Goal: Information Seeking & Learning: Learn about a topic

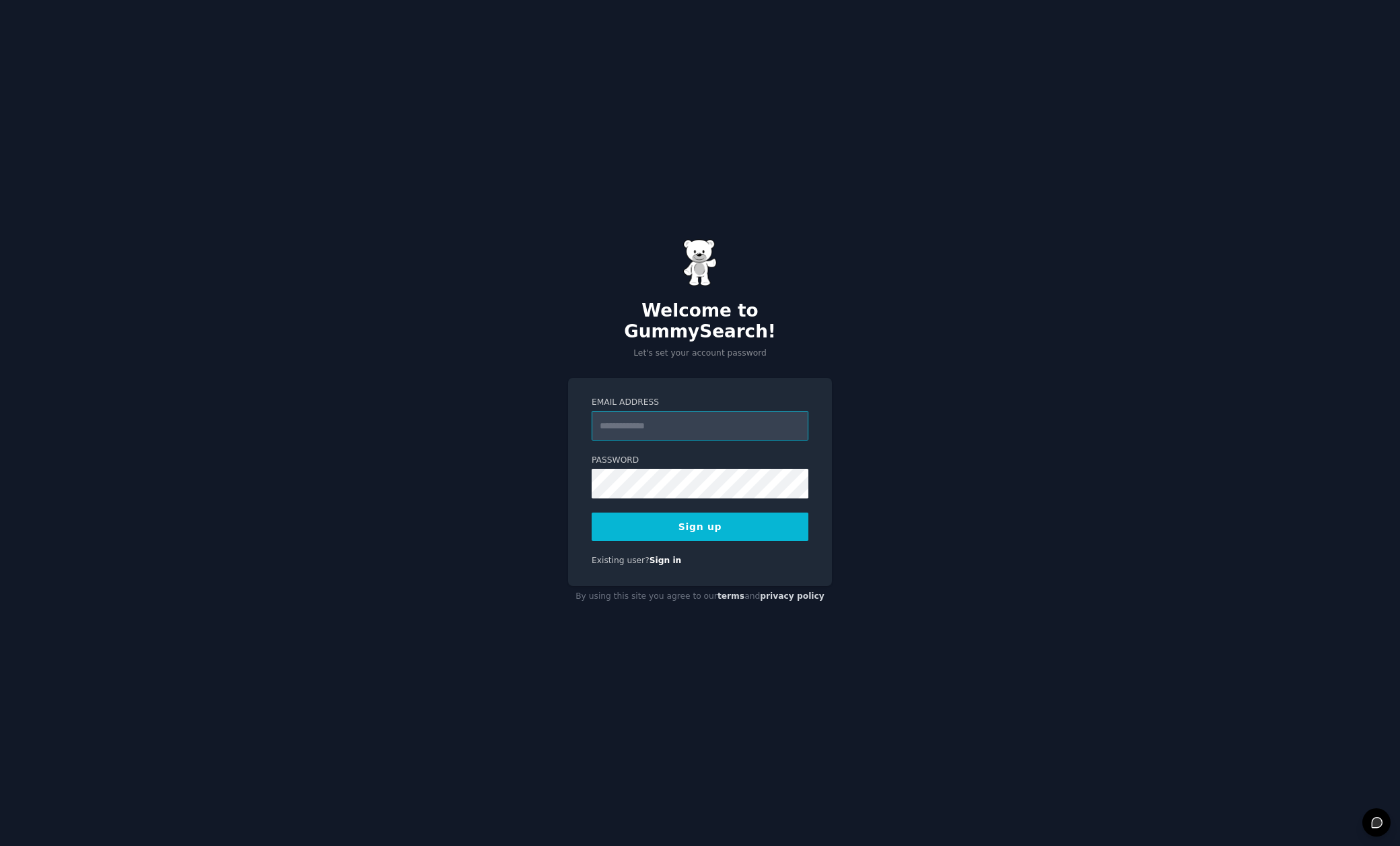
type input "**********"
click at [1032, 308] on div "**********" at bounding box center [700, 423] width 1400 height 846
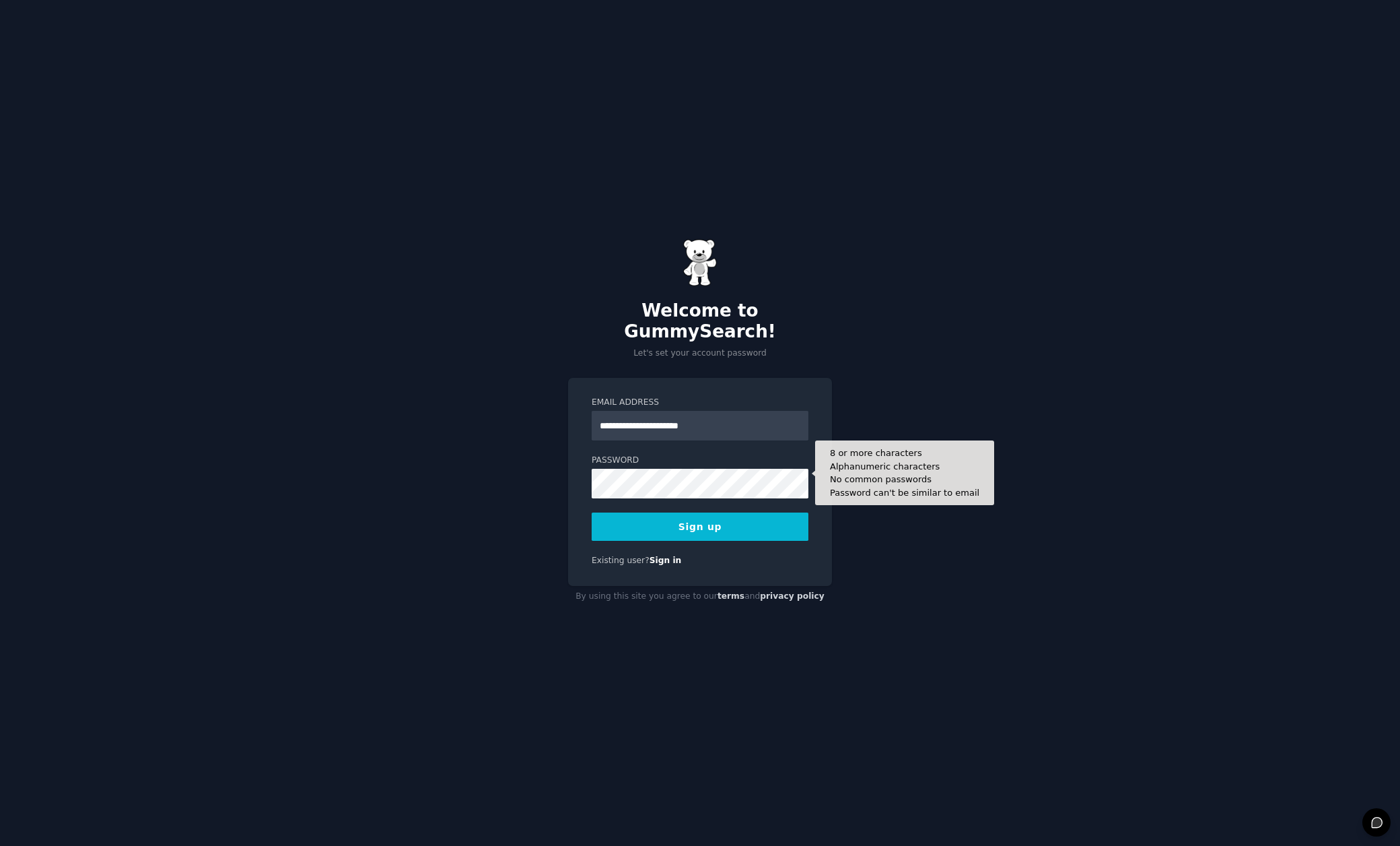
click at [740, 520] on button "Sign up" at bounding box center [700, 527] width 217 height 28
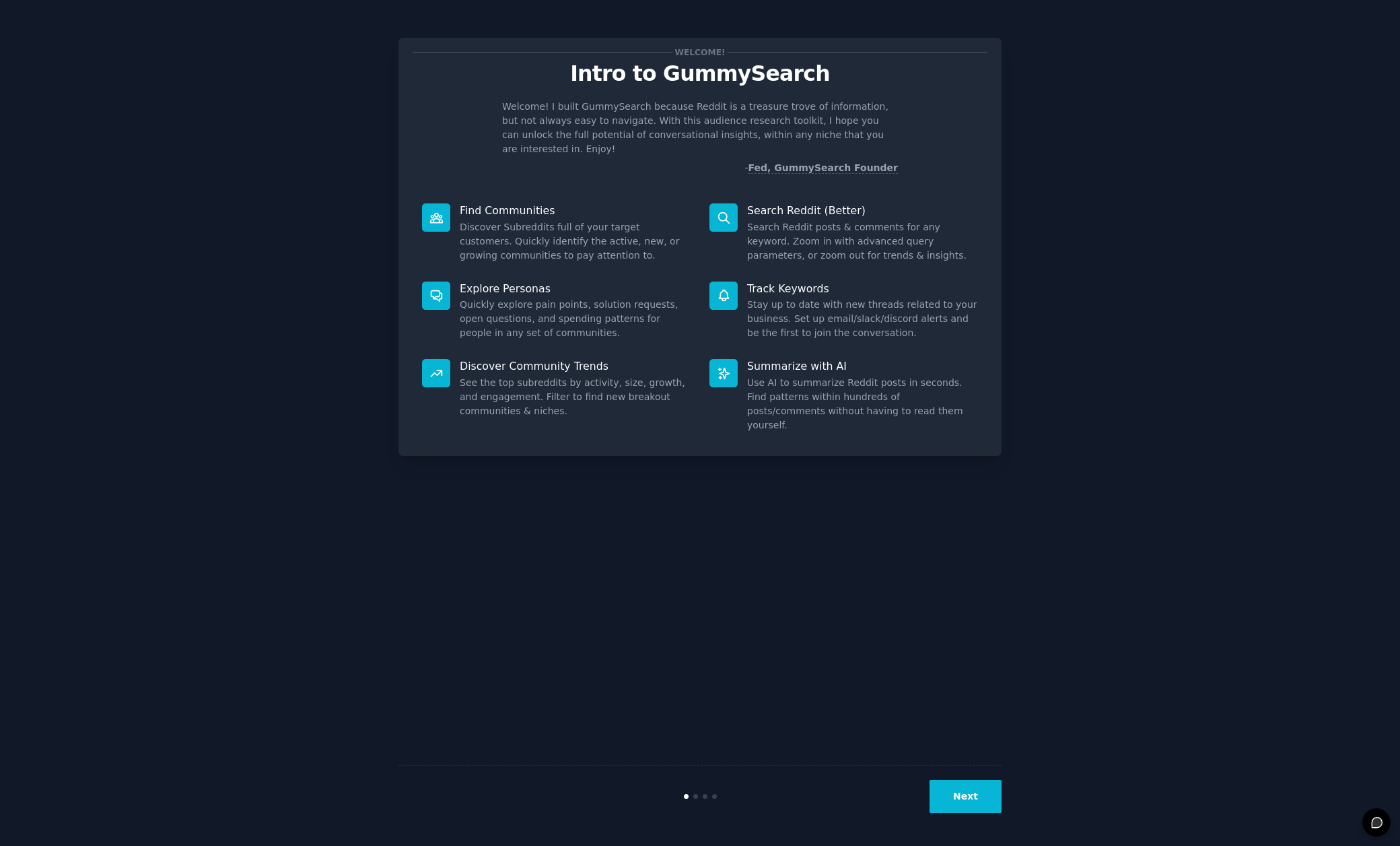
click at [521, 235] on dd "Discover Subreddits full of your target customers. Quickly identify the active,…" at bounding box center [575, 242] width 231 height 43
click at [944, 786] on button "Next" at bounding box center [965, 796] width 72 height 33
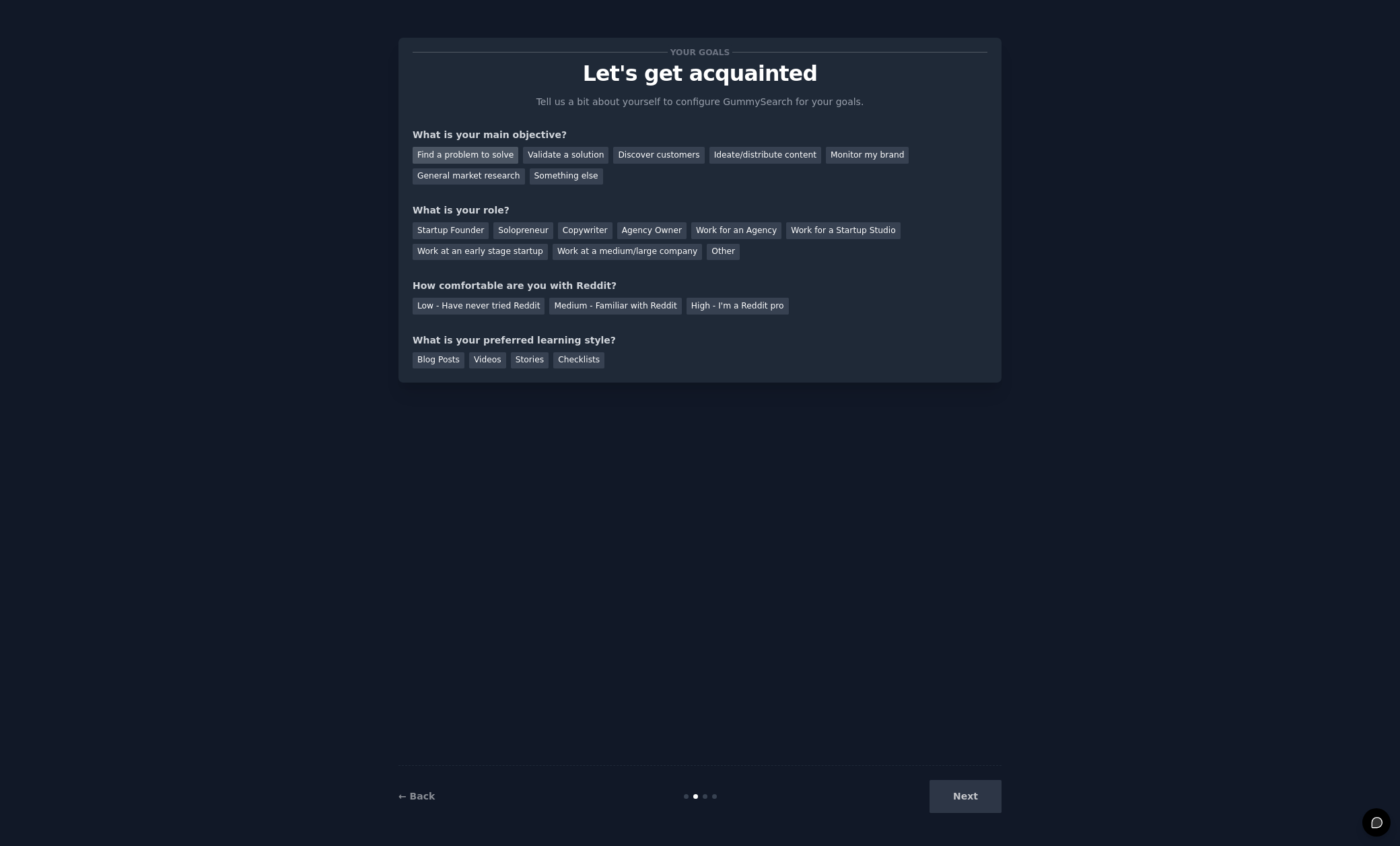
click at [434, 159] on div "Find a problem to solve" at bounding box center [466, 155] width 106 height 17
click at [557, 156] on div "Validate a solution" at bounding box center [566, 155] width 86 height 17
click at [497, 152] on div "Find a problem to solve" at bounding box center [466, 155] width 106 height 17
click at [527, 226] on div "Solopreneur" at bounding box center [523, 231] width 60 height 17
click at [576, 306] on div "Medium - Familiar with Reddit" at bounding box center [616, 306] width 132 height 17
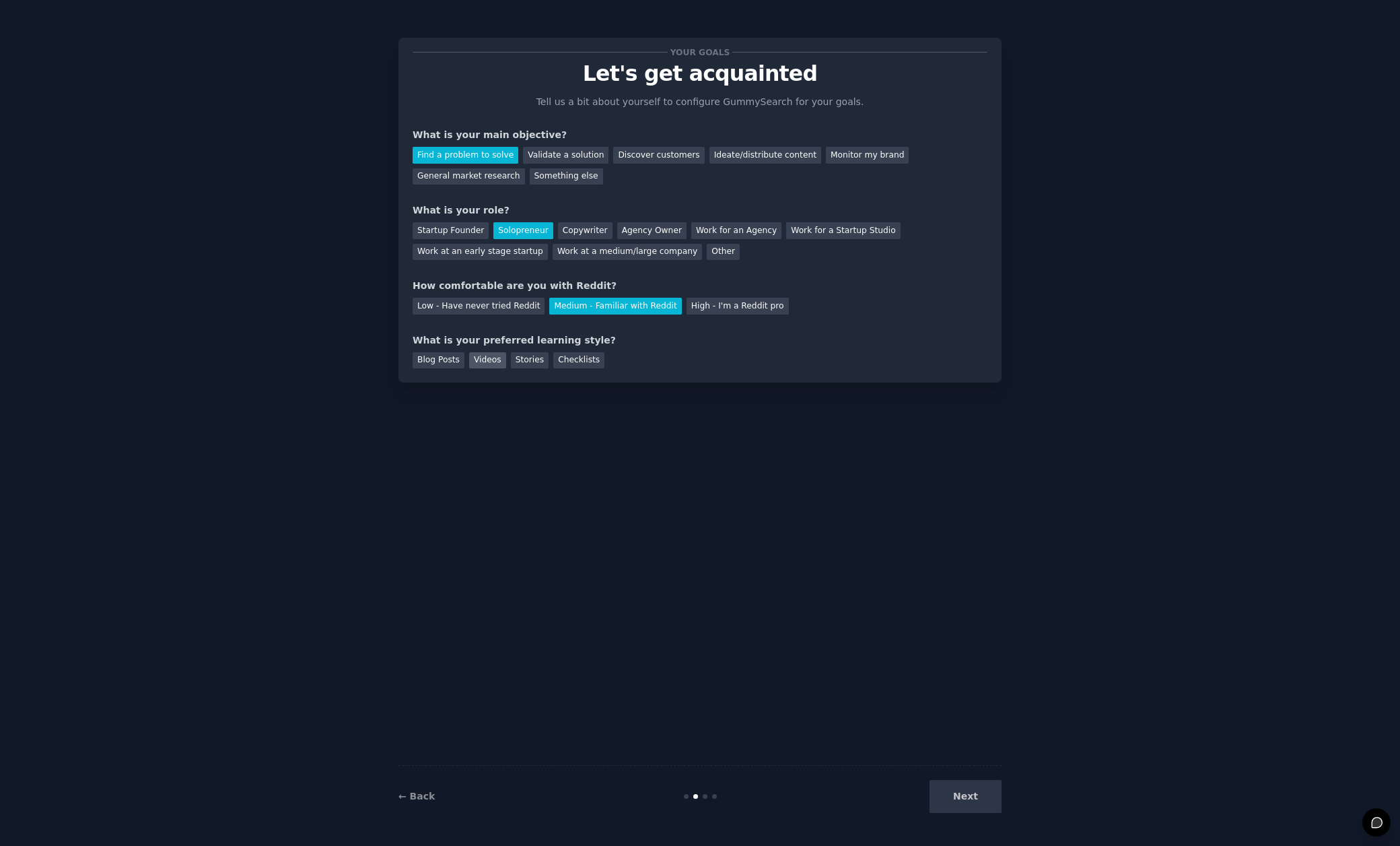
click at [486, 365] on div "Videos" at bounding box center [487, 360] width 37 height 17
click at [1007, 793] on div "Your goals Let's get acquainted Tell us a bit about yourself to configure Gummy…" at bounding box center [700, 423] width 1363 height 808
click at [988, 803] on button "Next" at bounding box center [965, 796] width 72 height 33
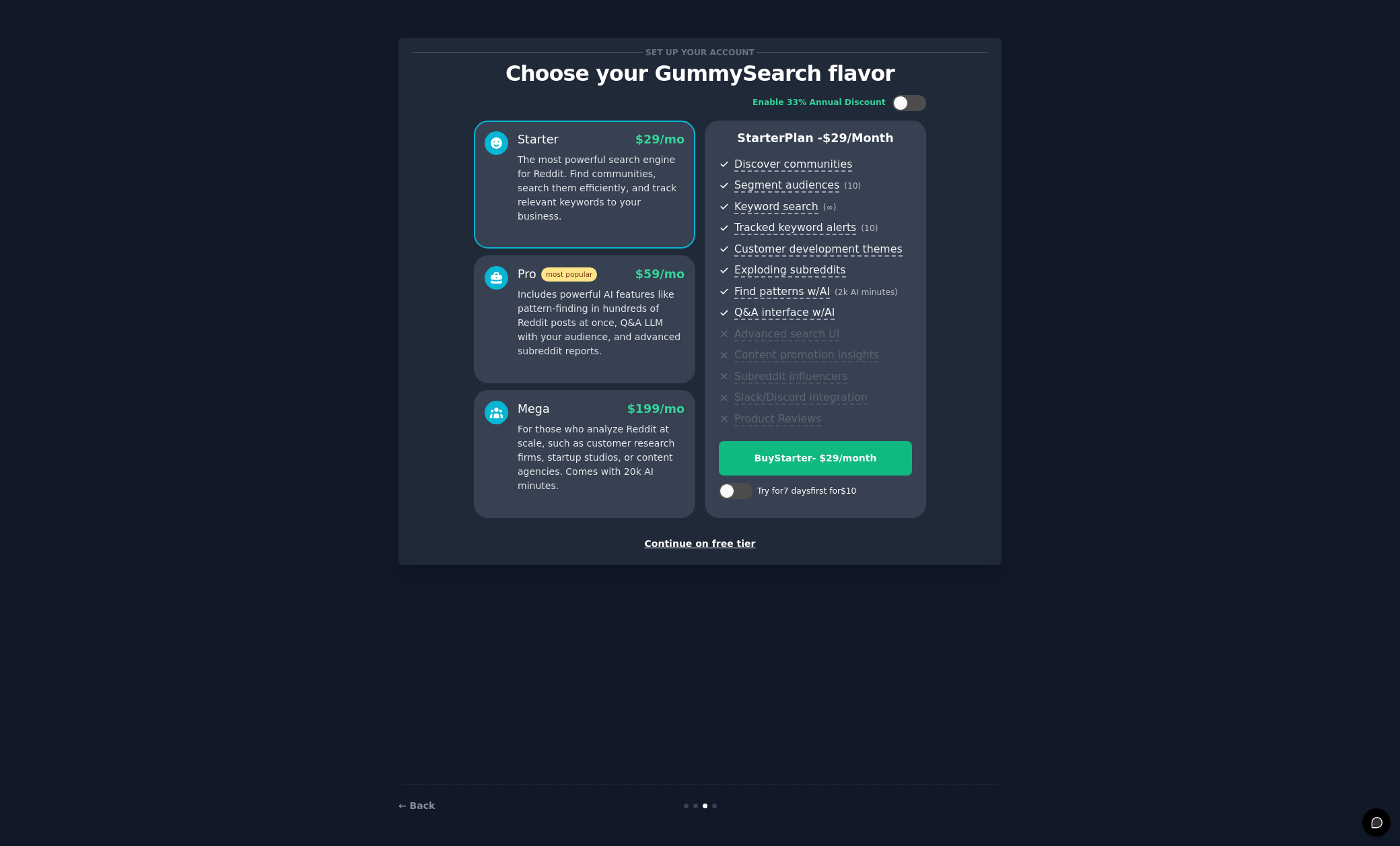
click at [686, 534] on div "Set up your account Choose your GummySearch flavor Enable 33% Annual Discount S…" at bounding box center [700, 302] width 575 height 499
click at [686, 544] on div "Continue on free tier" at bounding box center [700, 544] width 575 height 14
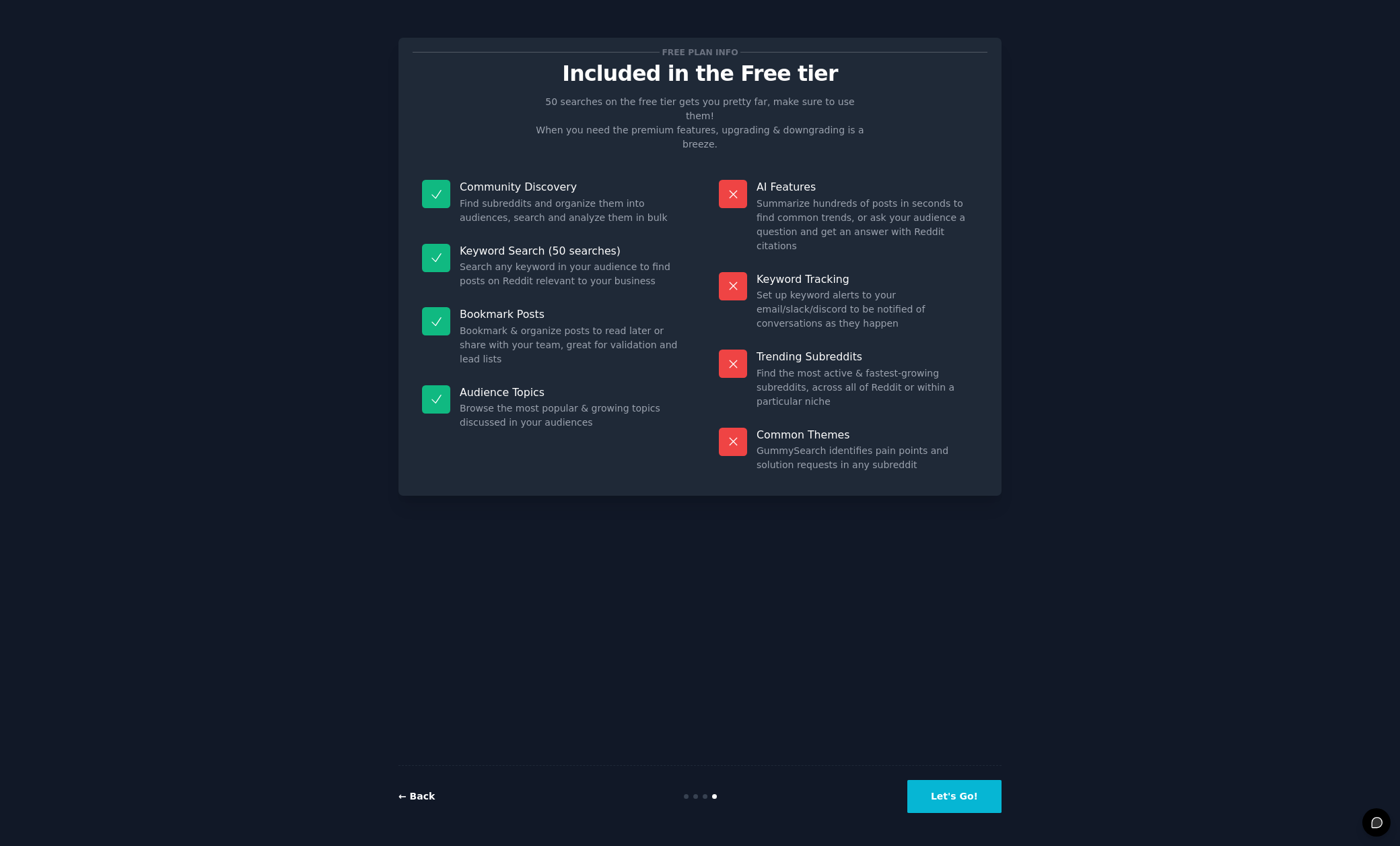
click at [420, 794] on link "← Back" at bounding box center [416, 797] width 36 height 11
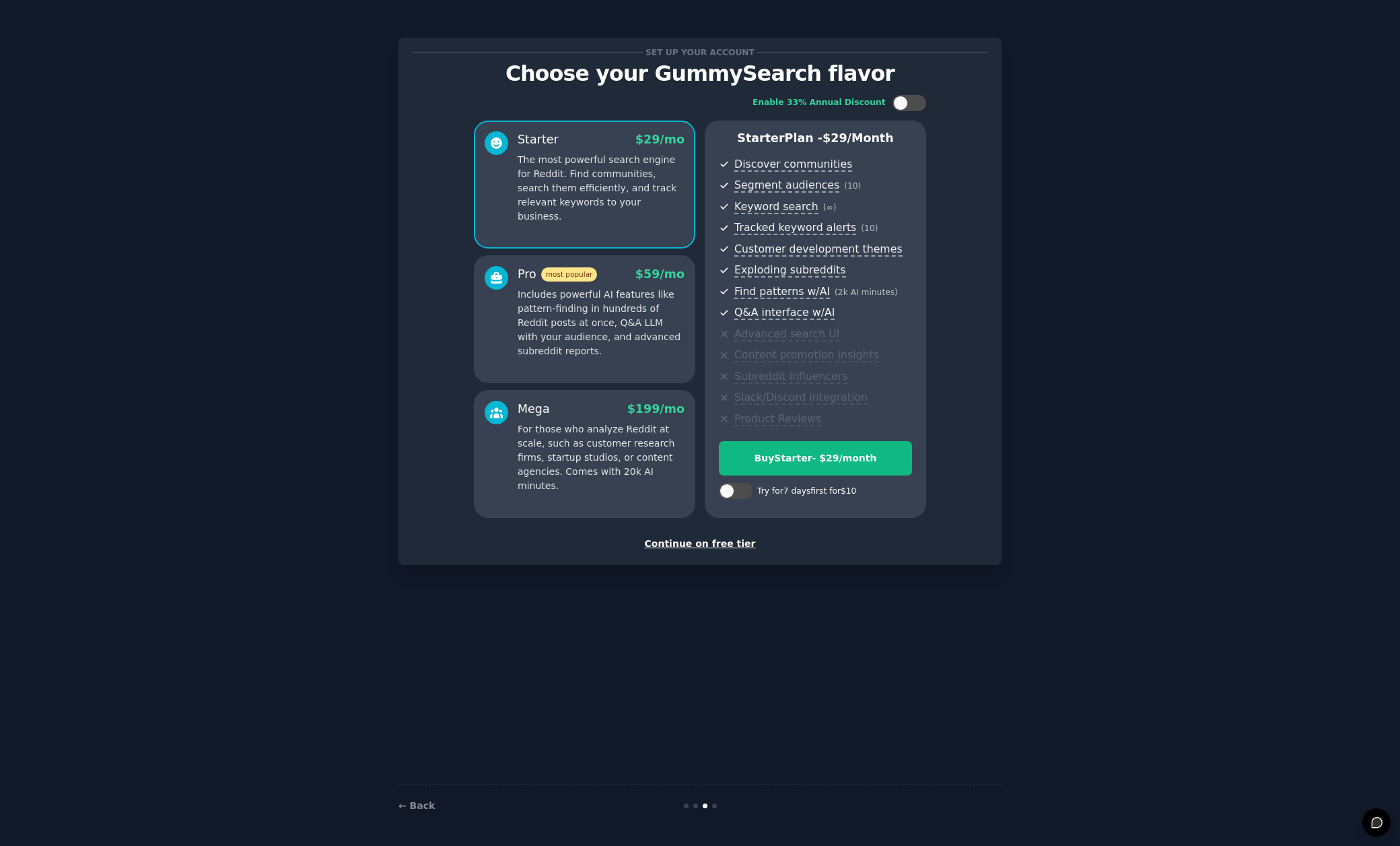
click at [667, 543] on div "Continue on free tier" at bounding box center [700, 544] width 575 height 14
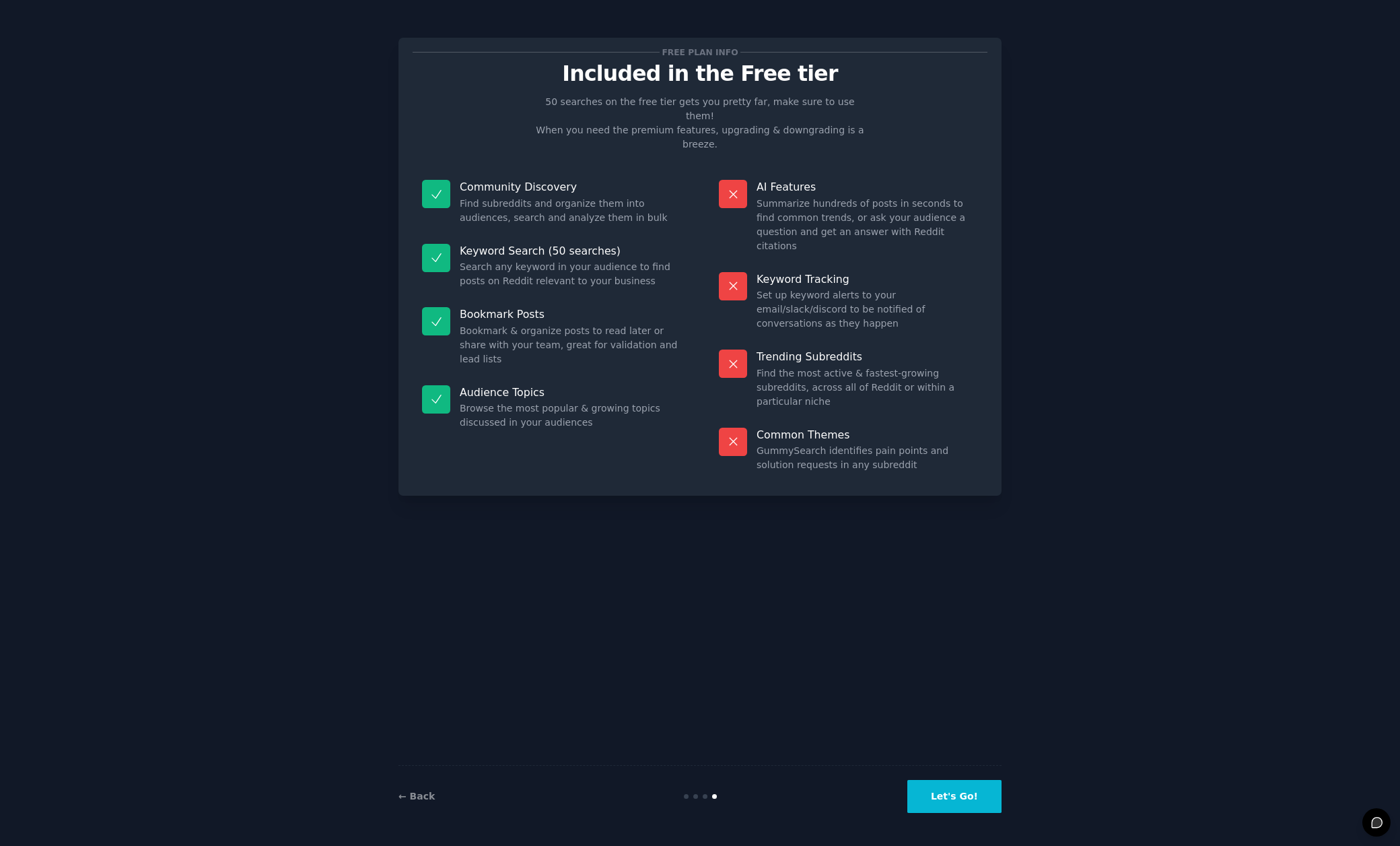
click at [922, 797] on button "Let's Go!" at bounding box center [954, 796] width 94 height 33
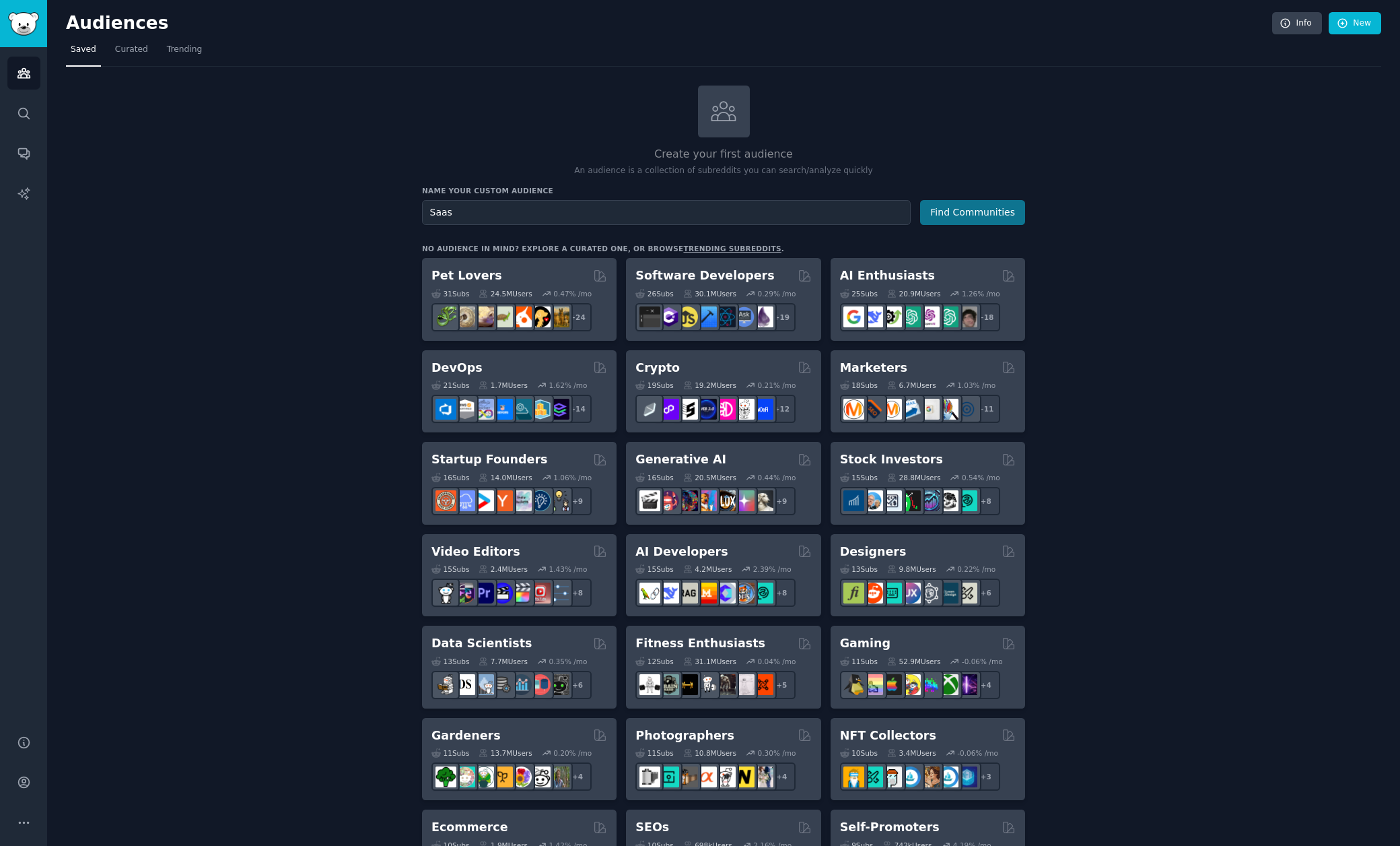
type input "Saas"
click at [982, 214] on button "Find Communities" at bounding box center [972, 212] width 105 height 25
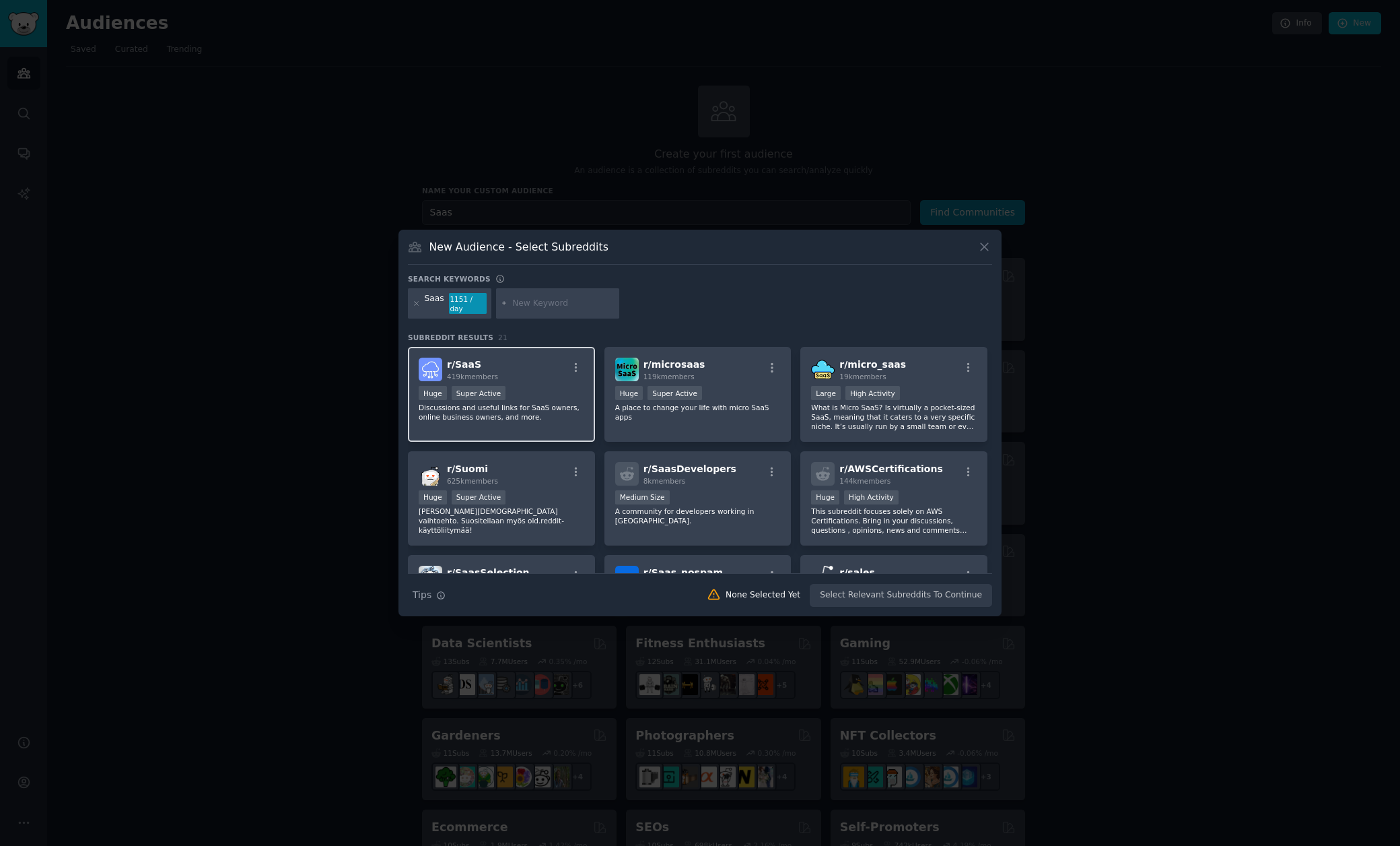
click at [535, 421] on div "r/ SaaS 419k members Huge Super Active Discussions and useful links for SaaS ow…" at bounding box center [501, 395] width 187 height 95
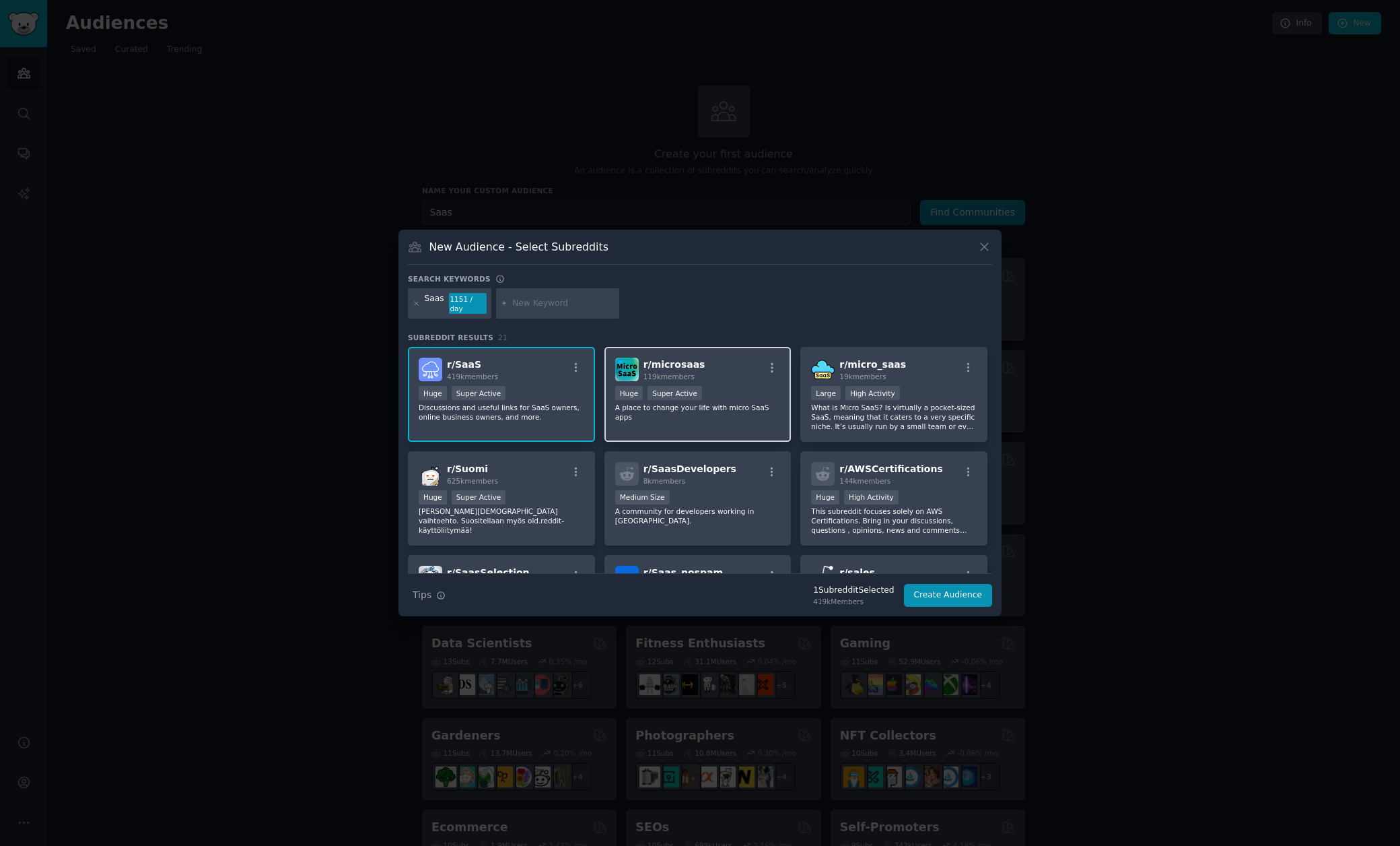
click at [683, 420] on div "r/ microsaas 119k members Huge Super Active A place to change your life with mi…" at bounding box center [698, 395] width 187 height 95
click at [887, 415] on p "What is Micro SaaS? Is virtually a pocket-sized SaaS, meaning that it caters to…" at bounding box center [894, 417] width 166 height 28
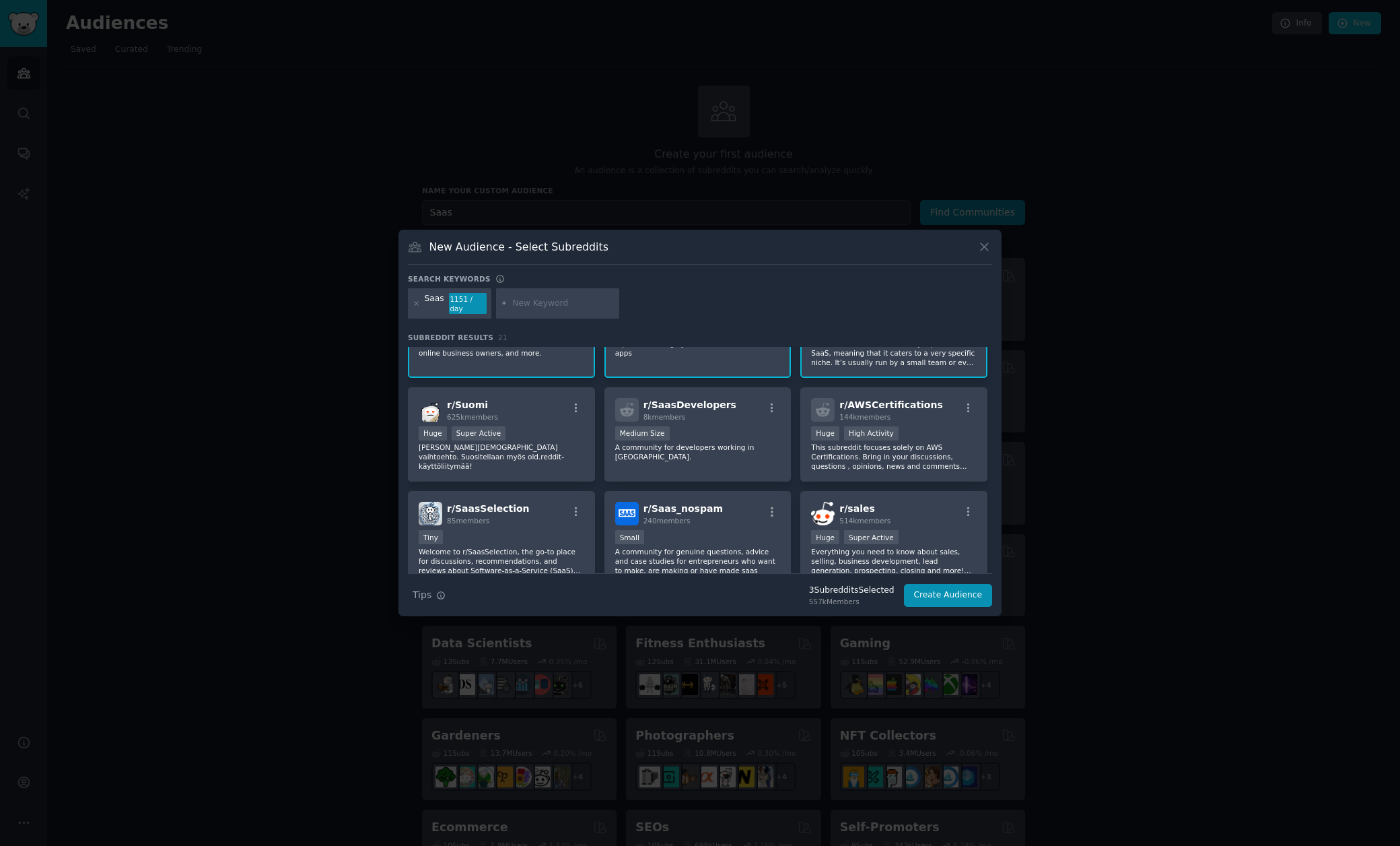
scroll to position [47, 0]
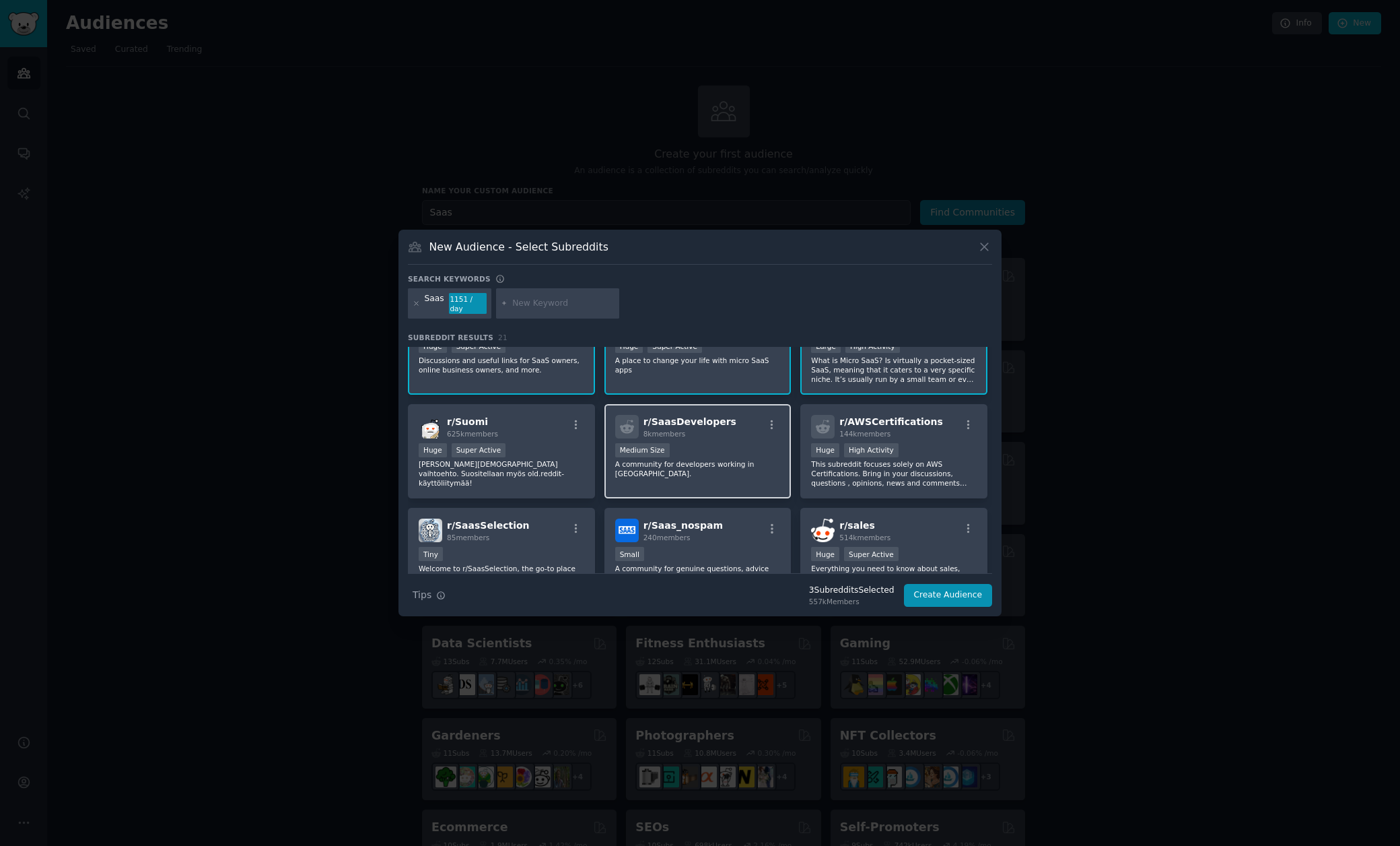
click at [682, 460] on p "A community for developers working in SaaS." at bounding box center [698, 469] width 166 height 19
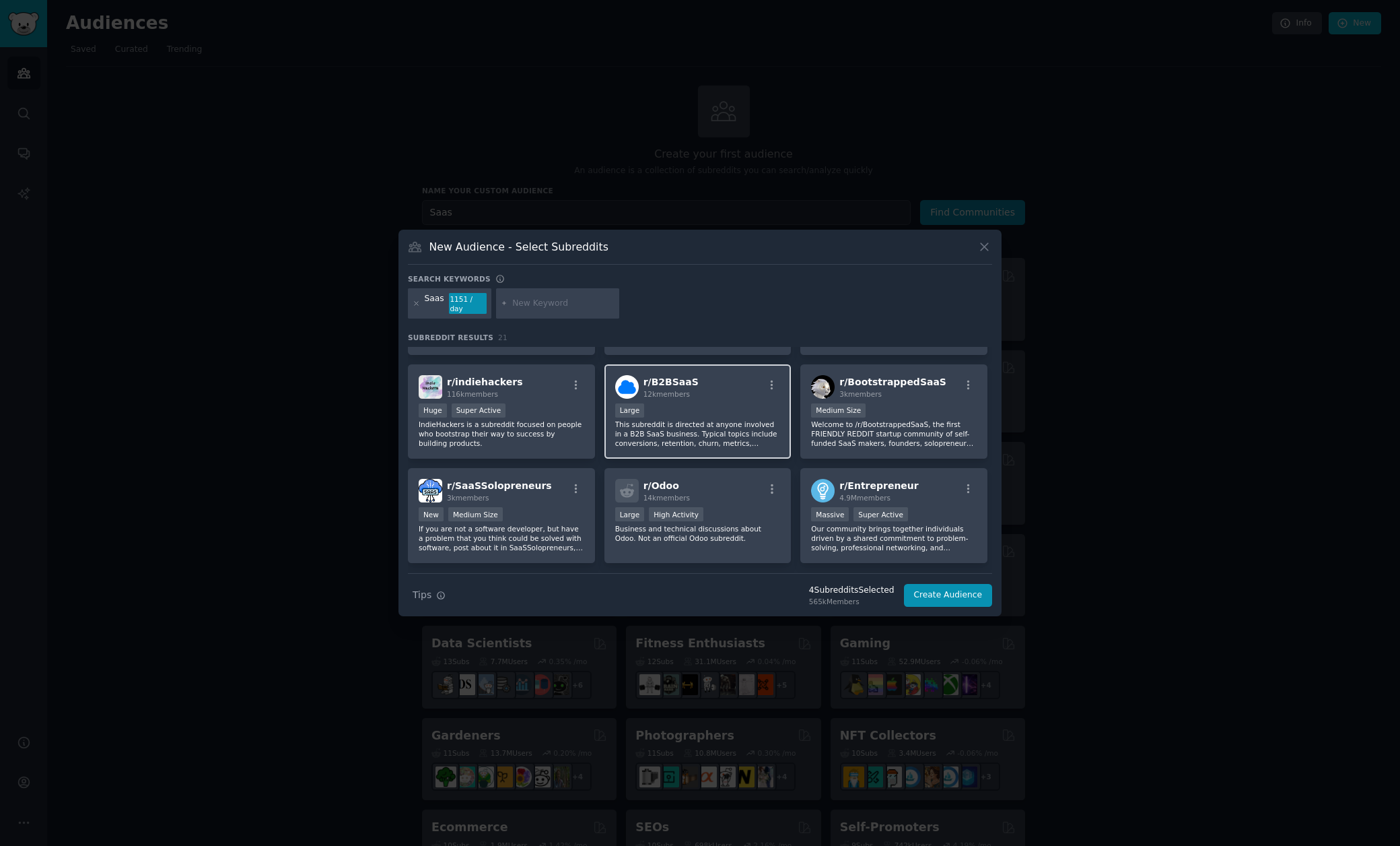
scroll to position [540, 0]
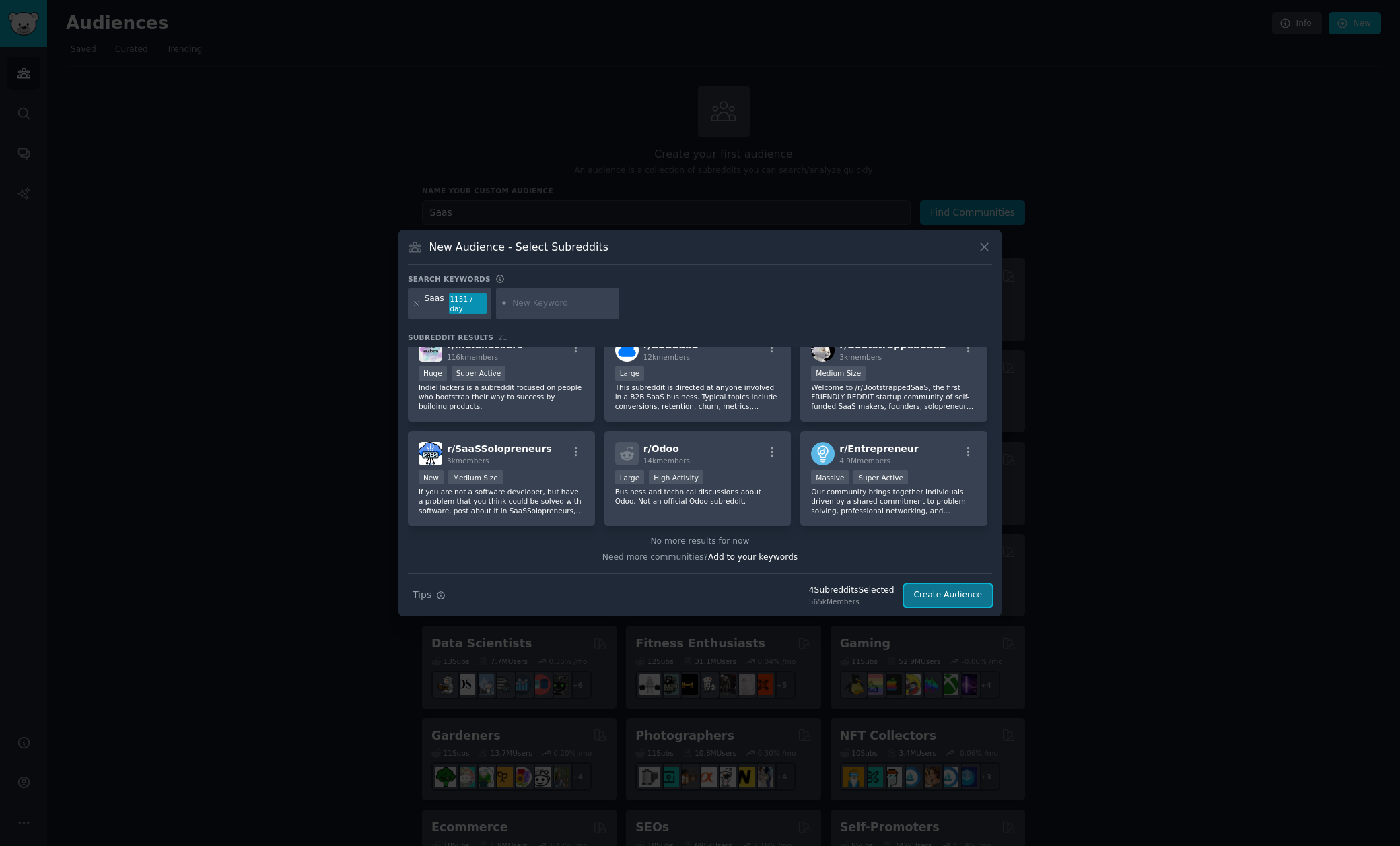
click at [922, 591] on button "Create Audience" at bounding box center [949, 595] width 89 height 23
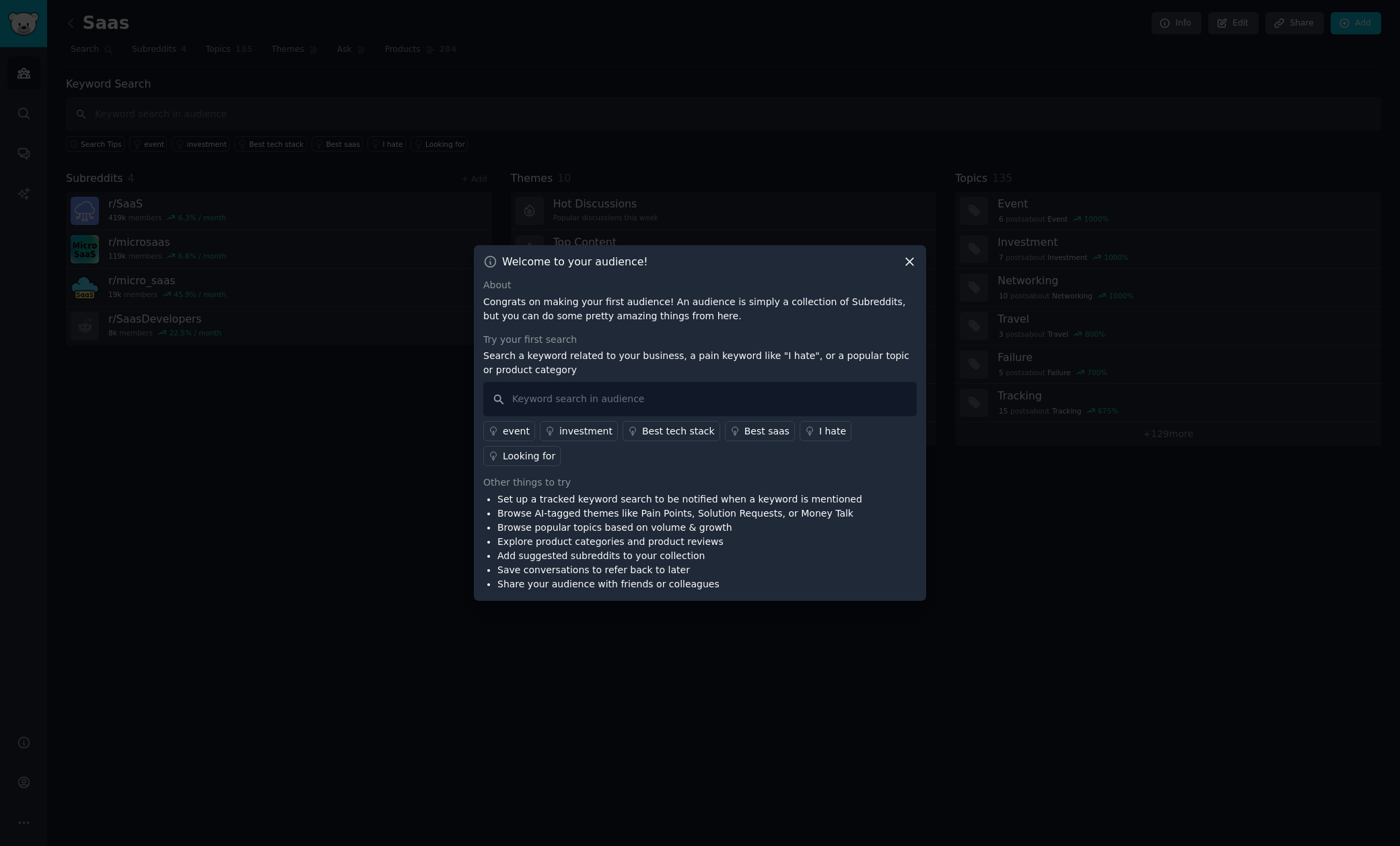
click at [820, 438] on div "I hate" at bounding box center [833, 431] width 27 height 14
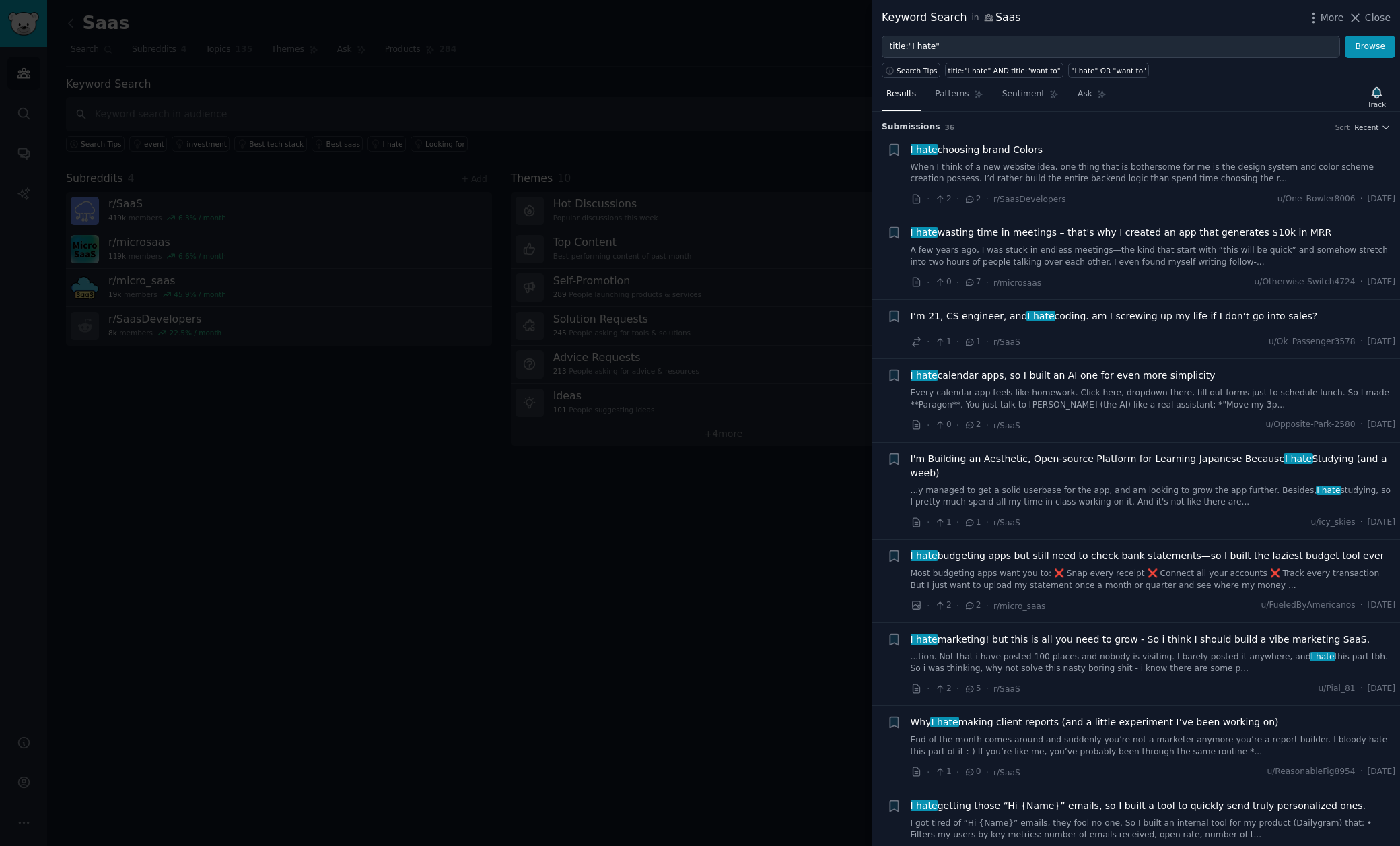
click at [1010, 165] on link "When I think of a new website idea, one thing that is bothersome for me is the …" at bounding box center [1153, 173] width 486 height 23
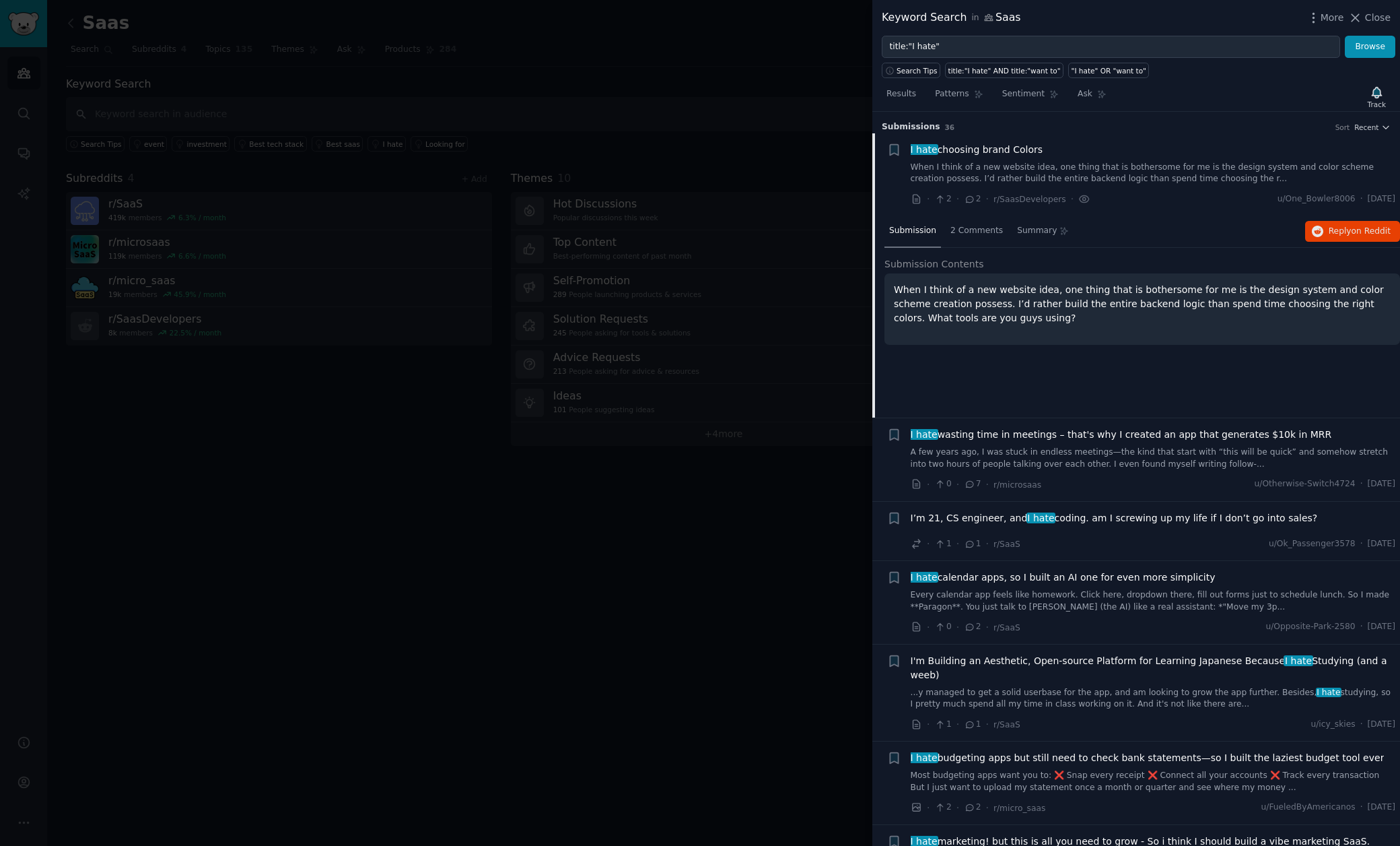
scroll to position [21, 0]
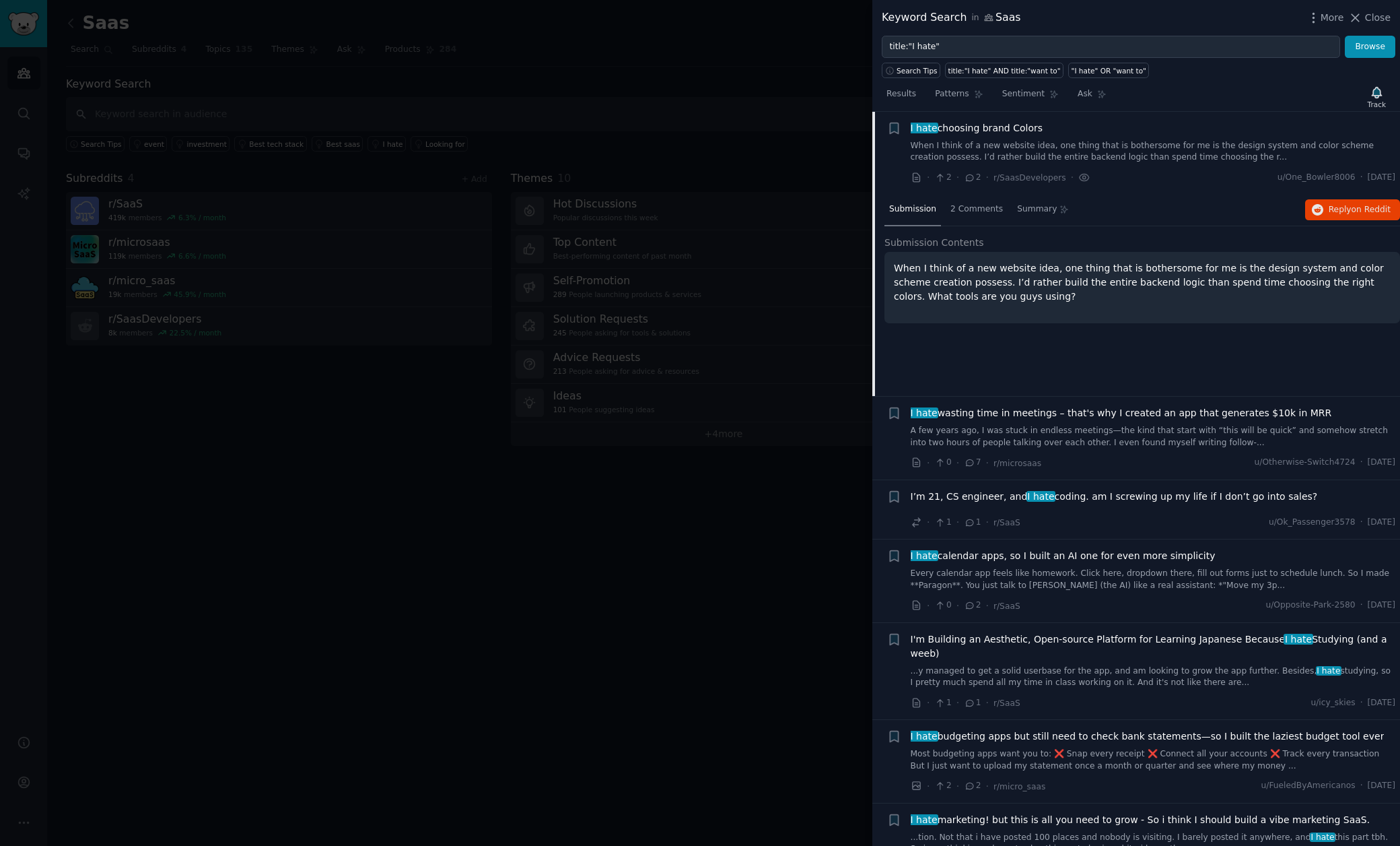
click at [1050, 433] on link "A few years ago, I was stuck in endless meetings—the kind that start with “this…" at bounding box center [1153, 436] width 486 height 23
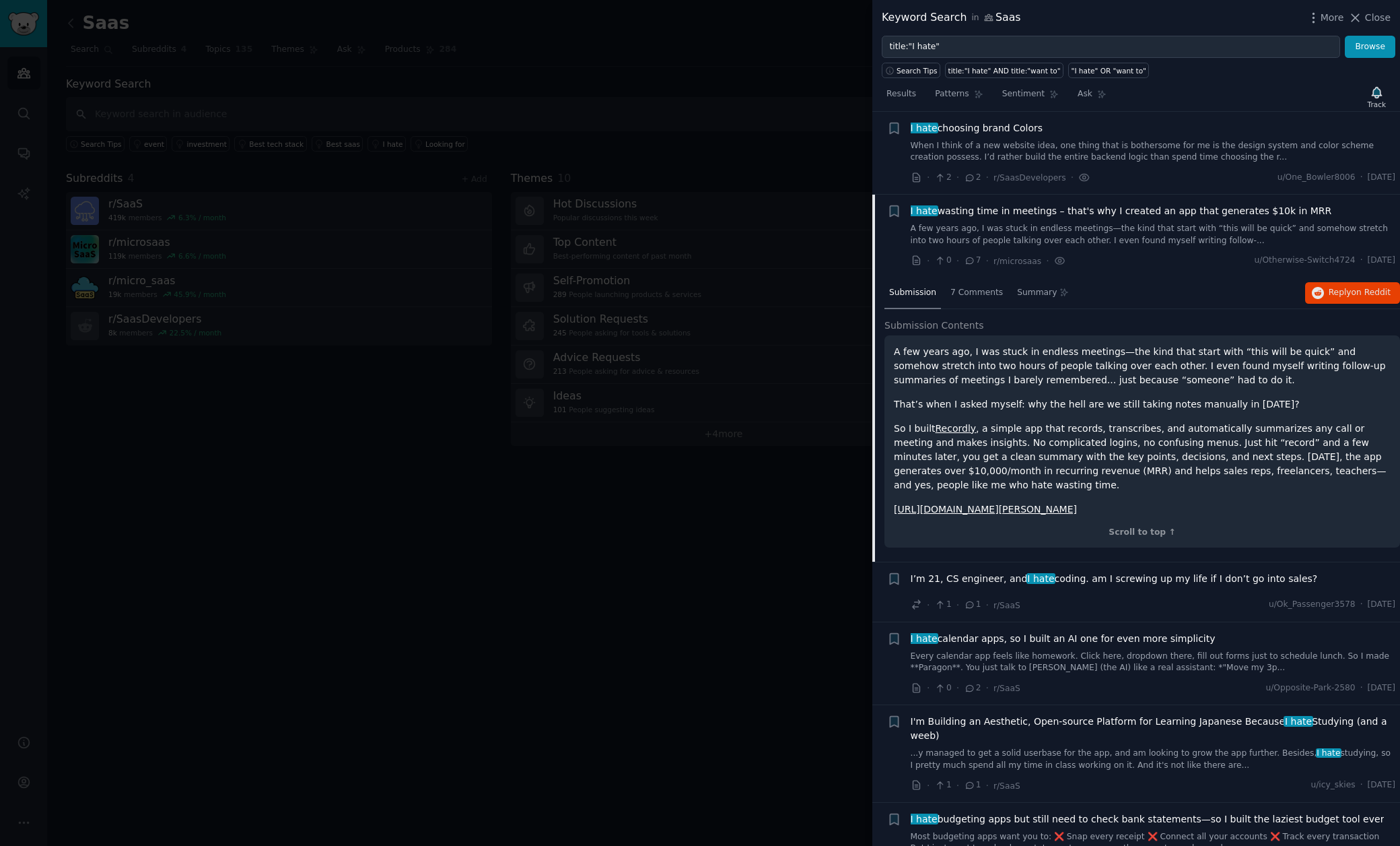
scroll to position [104, 0]
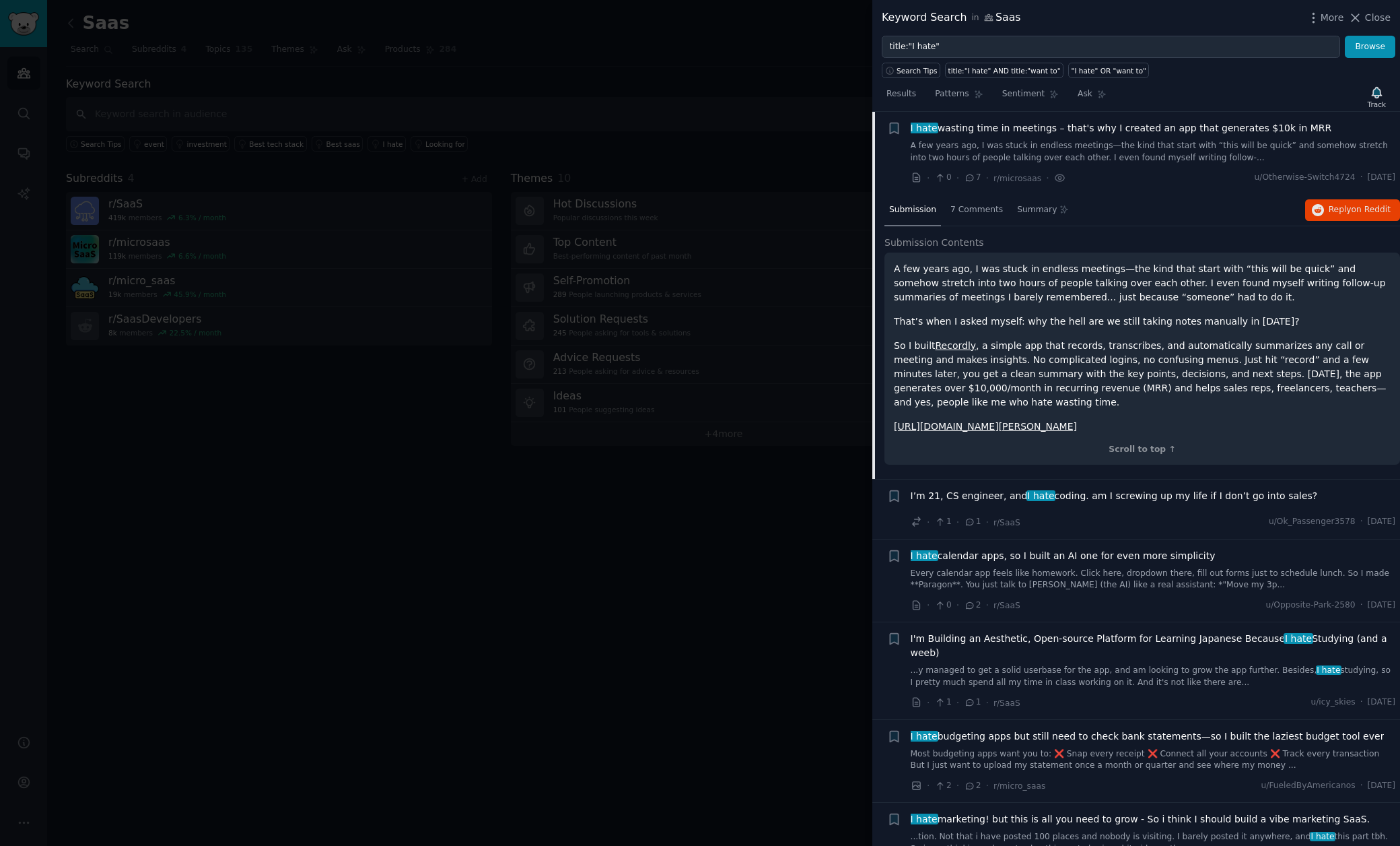
click at [1105, 504] on span "I’m 21, CS engineer, and I hate coding. am I screwing up my life if I don’t go …" at bounding box center [1114, 495] width 407 height 14
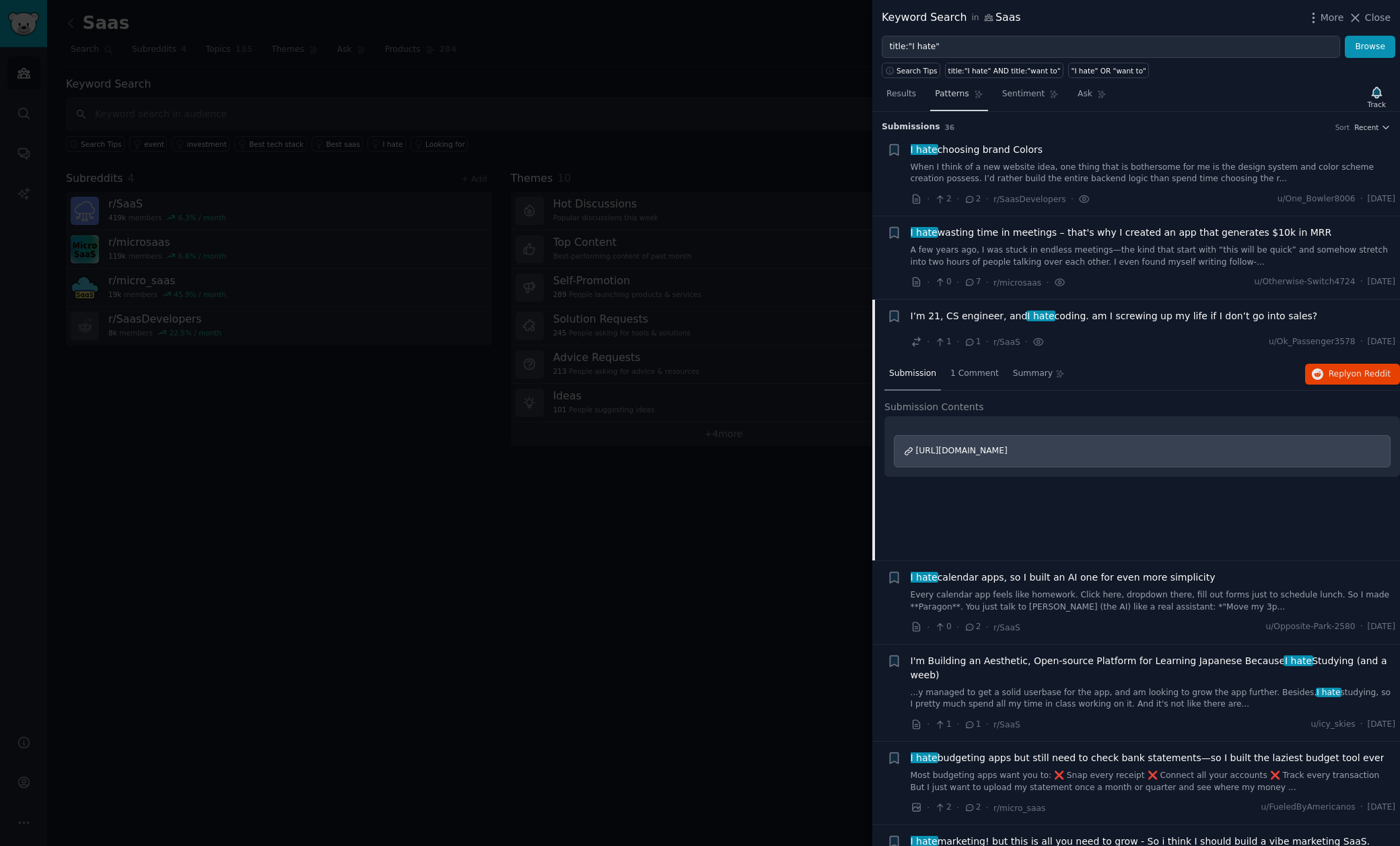
click at [954, 92] on span "Patterns" at bounding box center [952, 94] width 33 height 12
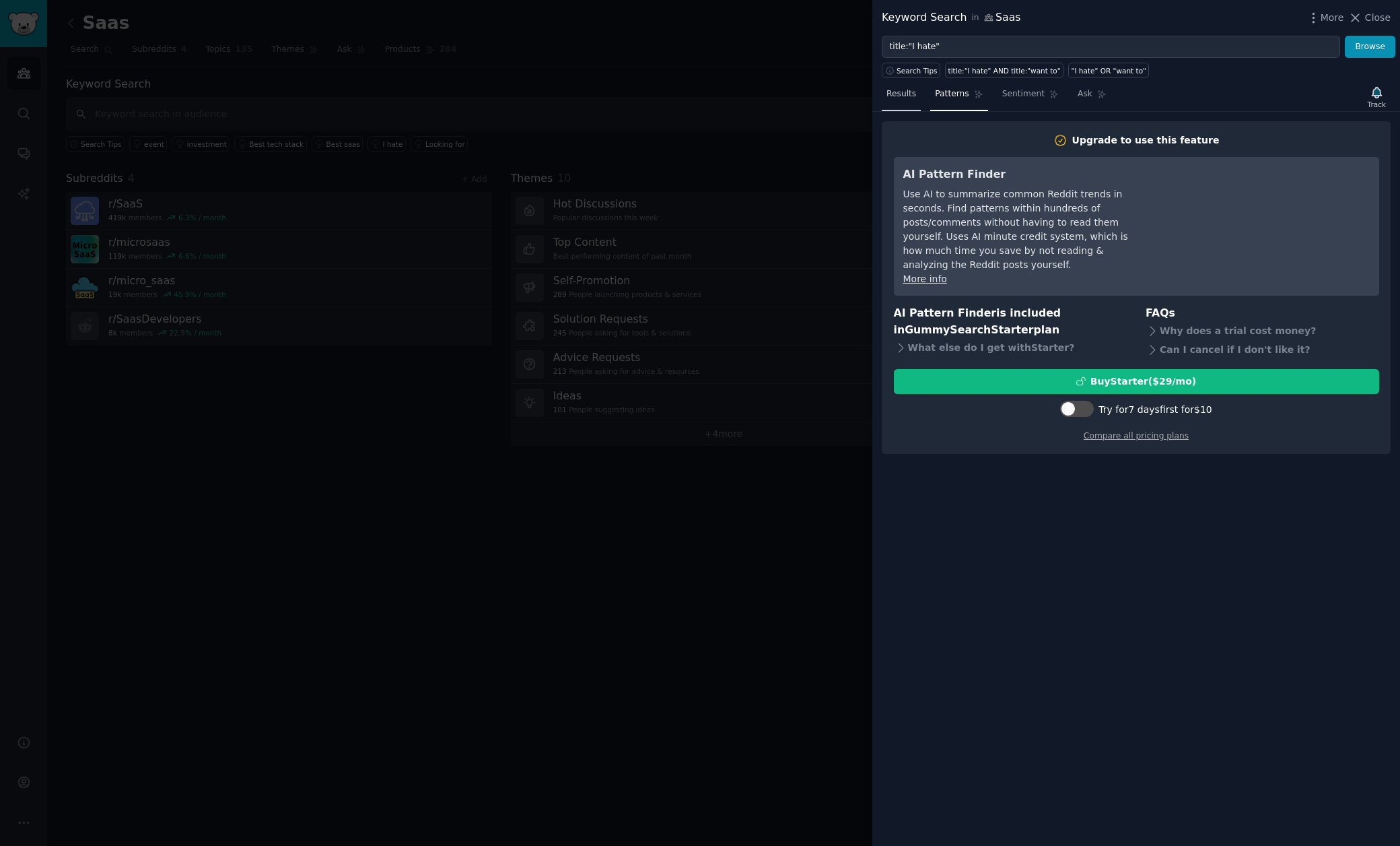
click at [913, 94] on span "Results" at bounding box center [901, 94] width 30 height 12
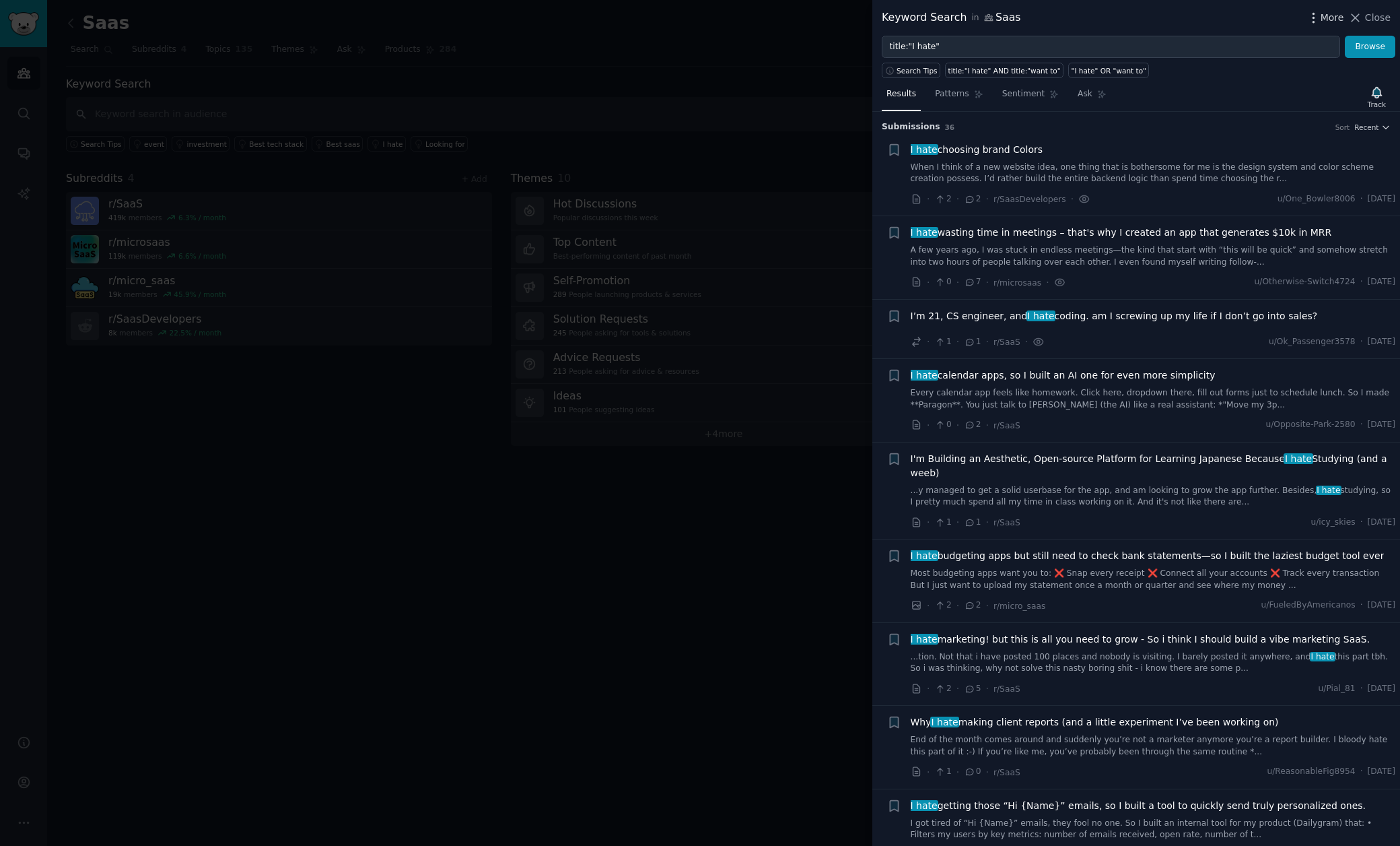
click at [1334, 17] on span "More" at bounding box center [1332, 18] width 23 height 14
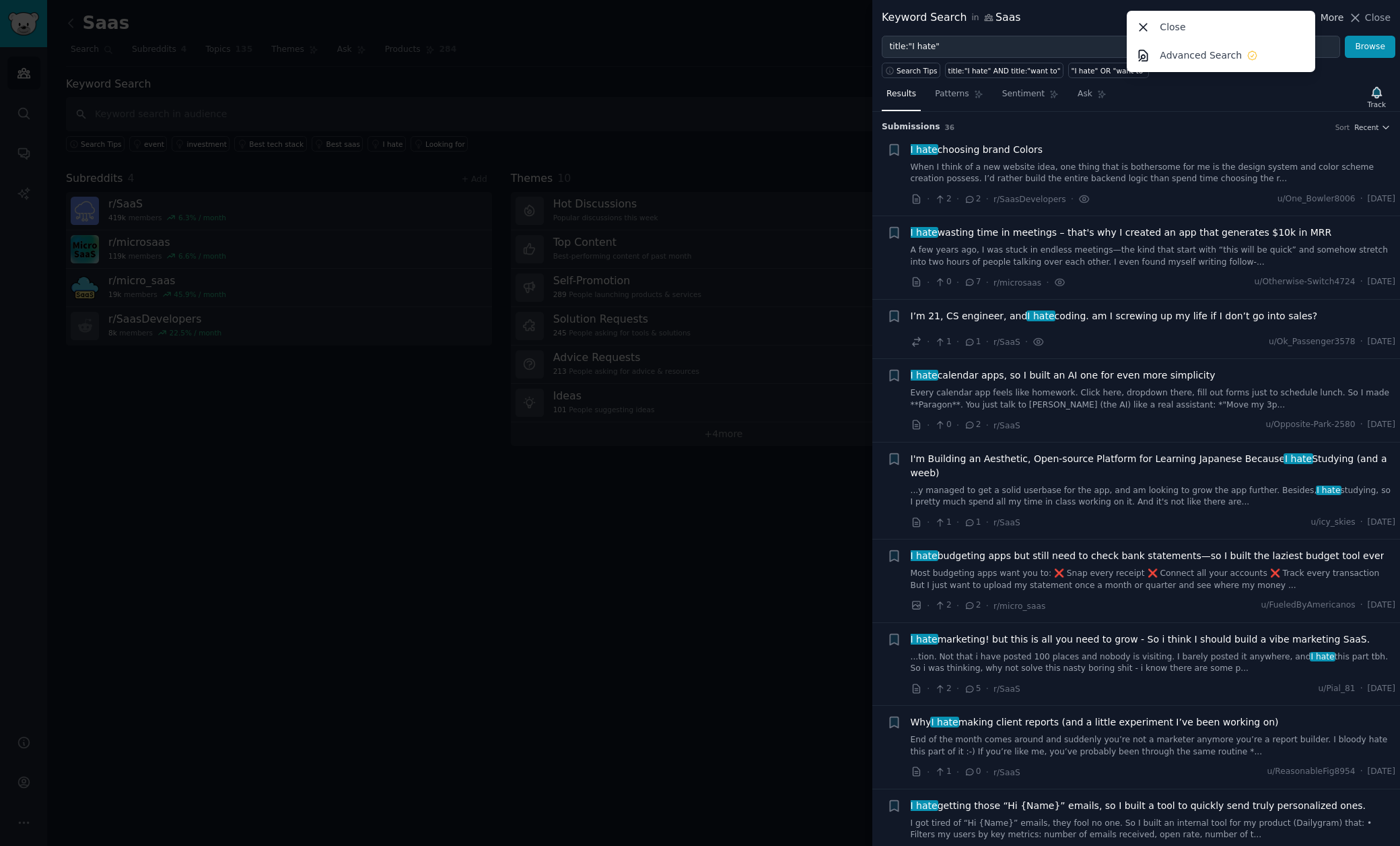
click at [1334, 17] on span "More" at bounding box center [1332, 18] width 23 height 14
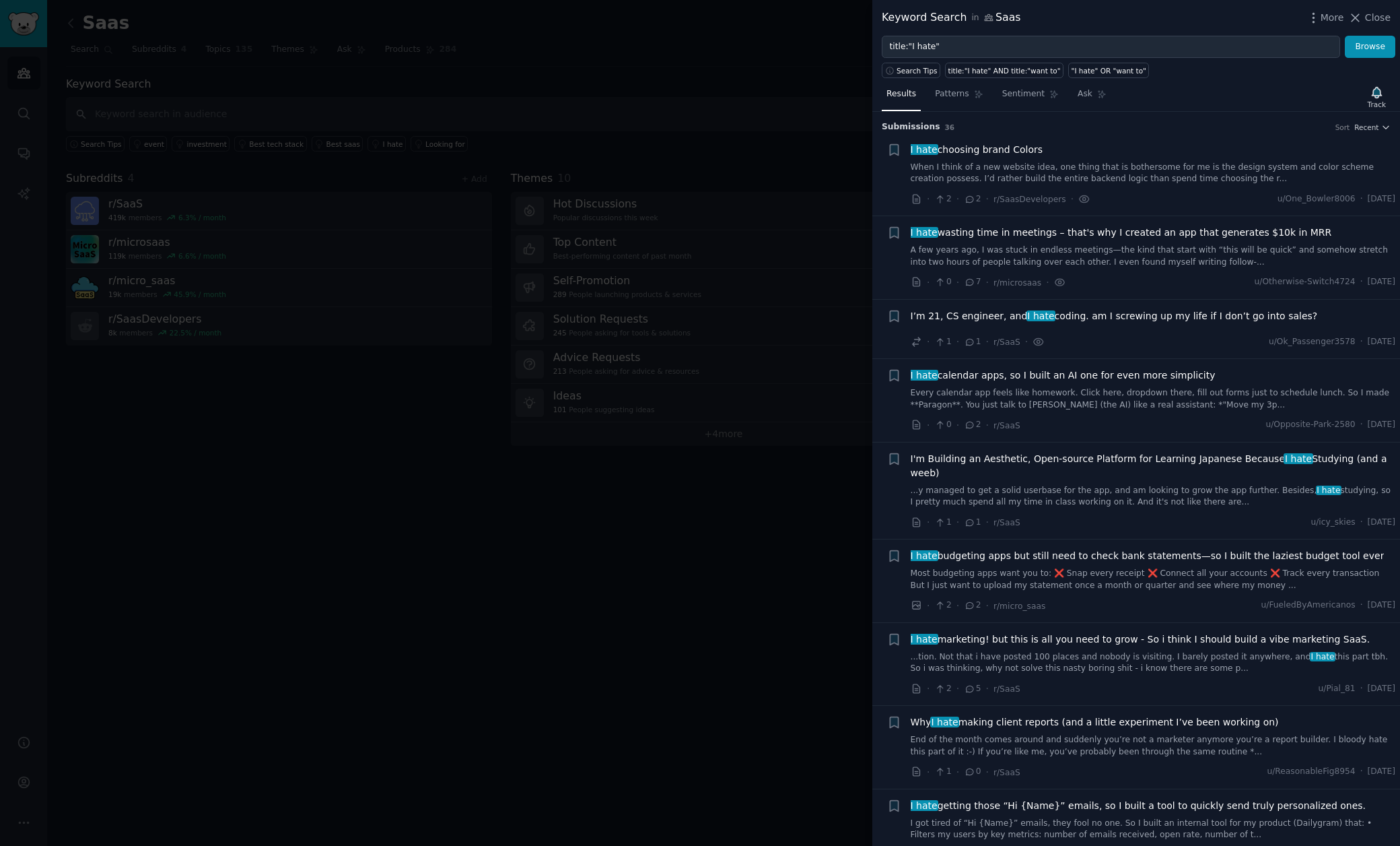
click at [1388, 126] on div "Submission s 36 Sort Recent + I hate choosing brand Colors When I think of a ne…" at bounding box center [1136, 478] width 527 height 734
click at [1385, 127] on icon "button" at bounding box center [1386, 128] width 9 height 9
click at [1324, 177] on div "Upvotes" at bounding box center [1323, 176] width 126 height 23
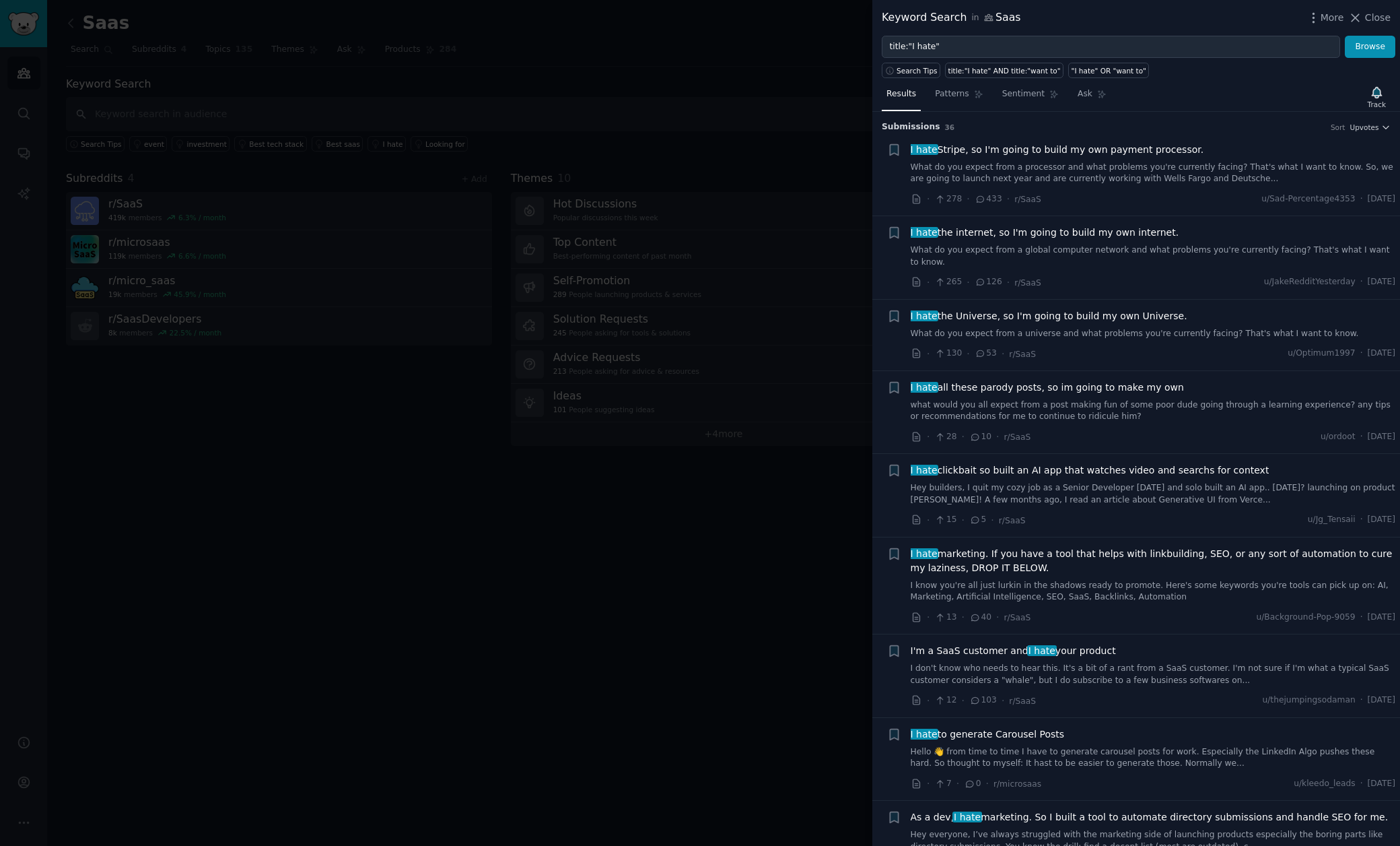
click at [1074, 172] on link "What do you expect from a processor and what problems you're currently facing? …" at bounding box center [1153, 173] width 486 height 23
